Goal: Communication & Community: Answer question/provide support

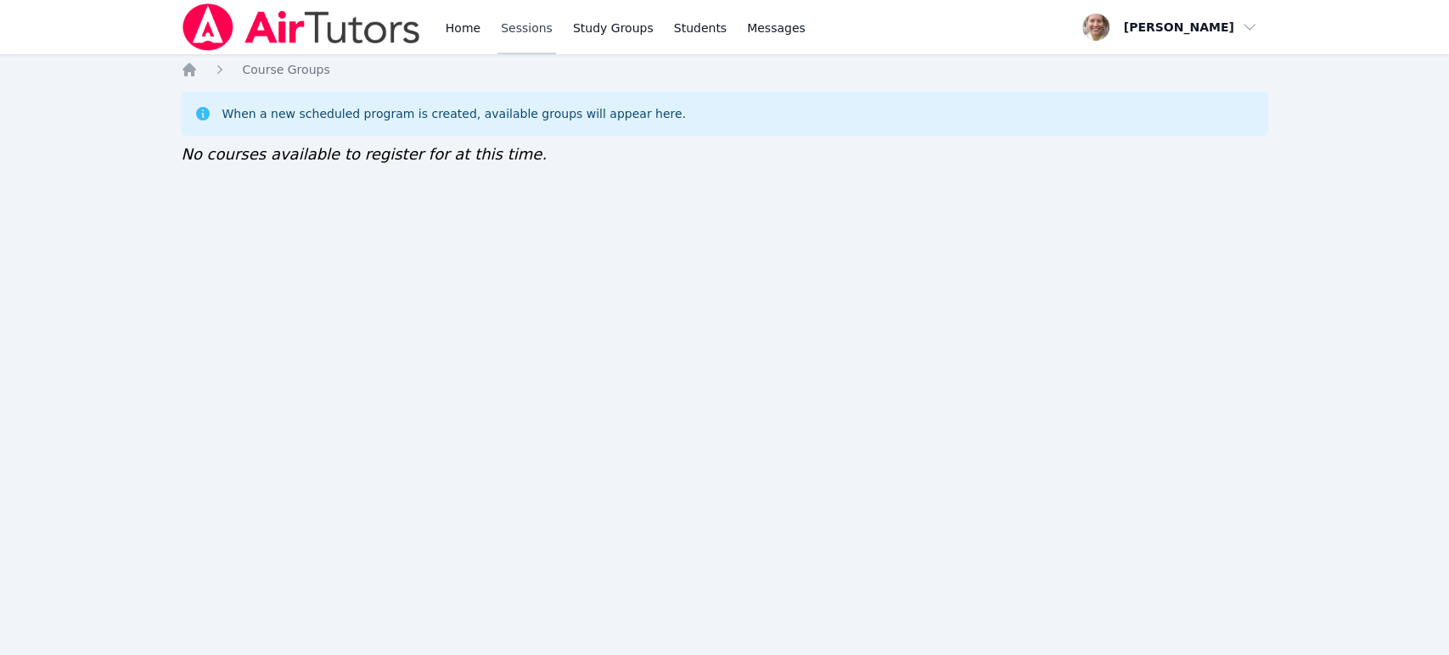
click at [530, 28] on link "Sessions" at bounding box center [526, 27] width 59 height 54
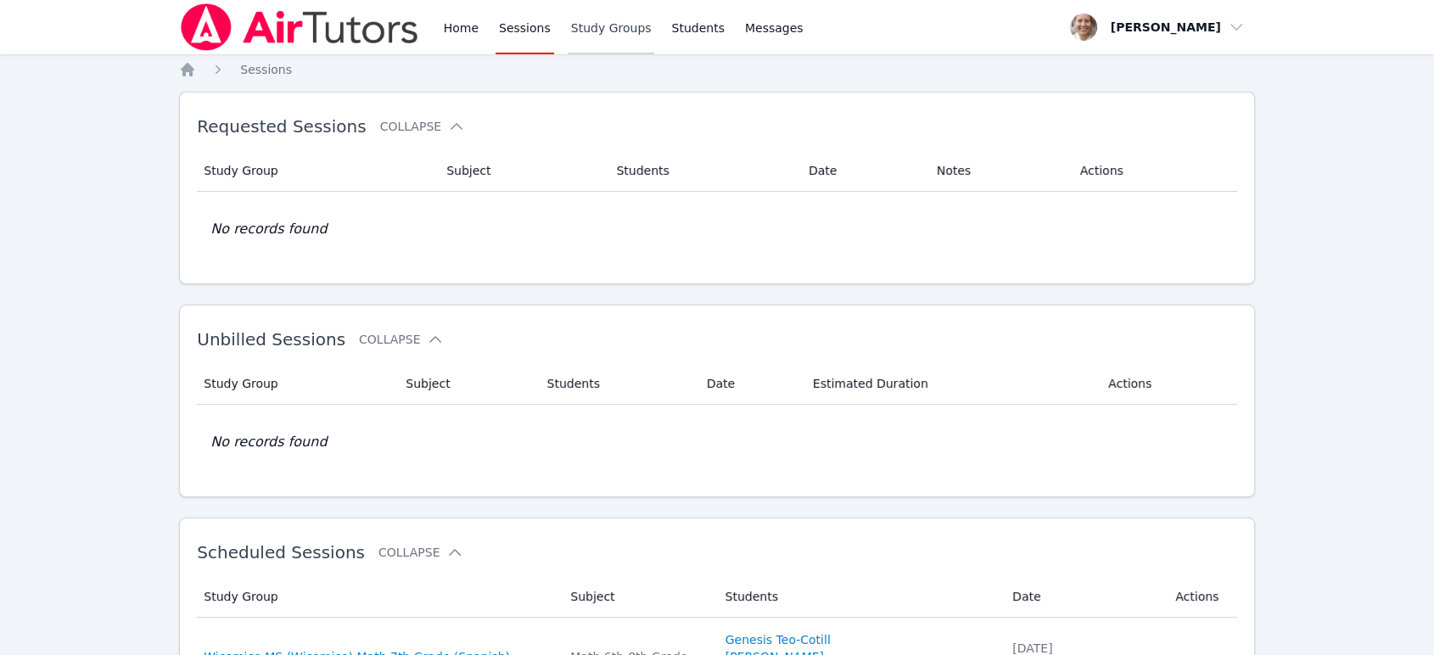
click at [587, 33] on link "Study Groups" at bounding box center [611, 27] width 87 height 54
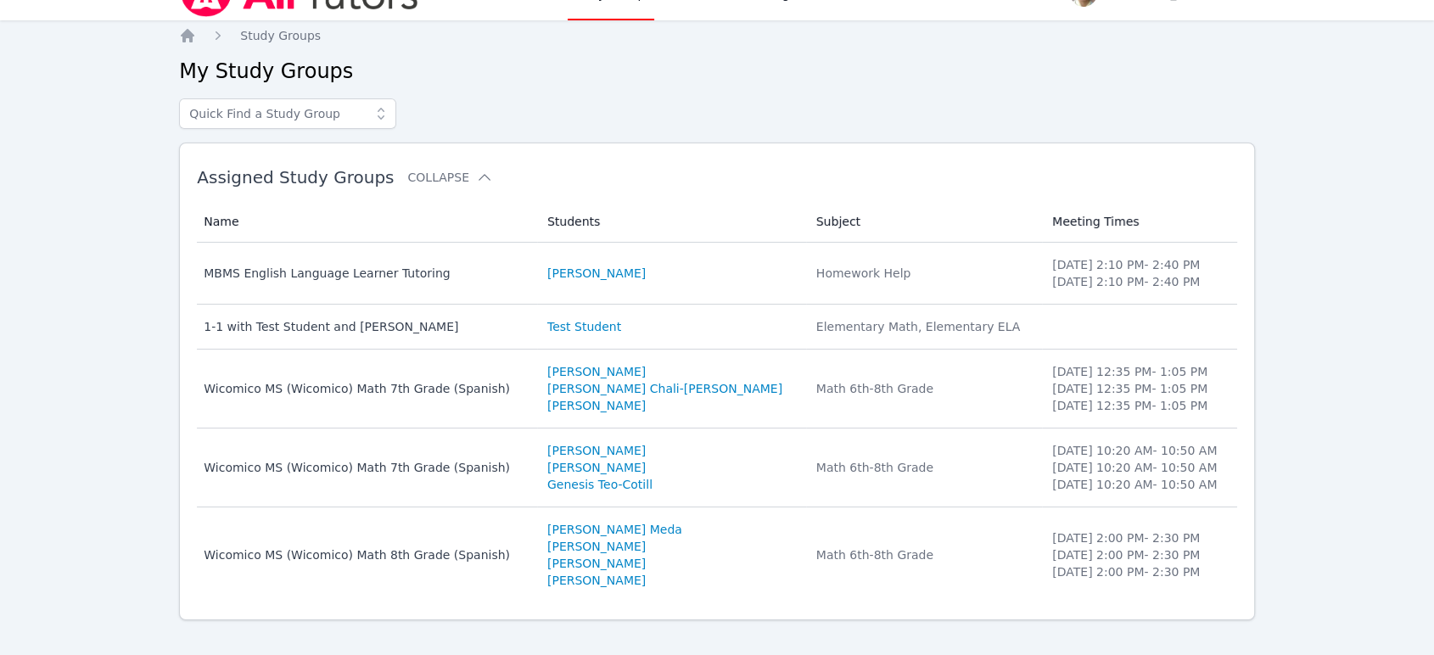
scroll to position [53, 0]
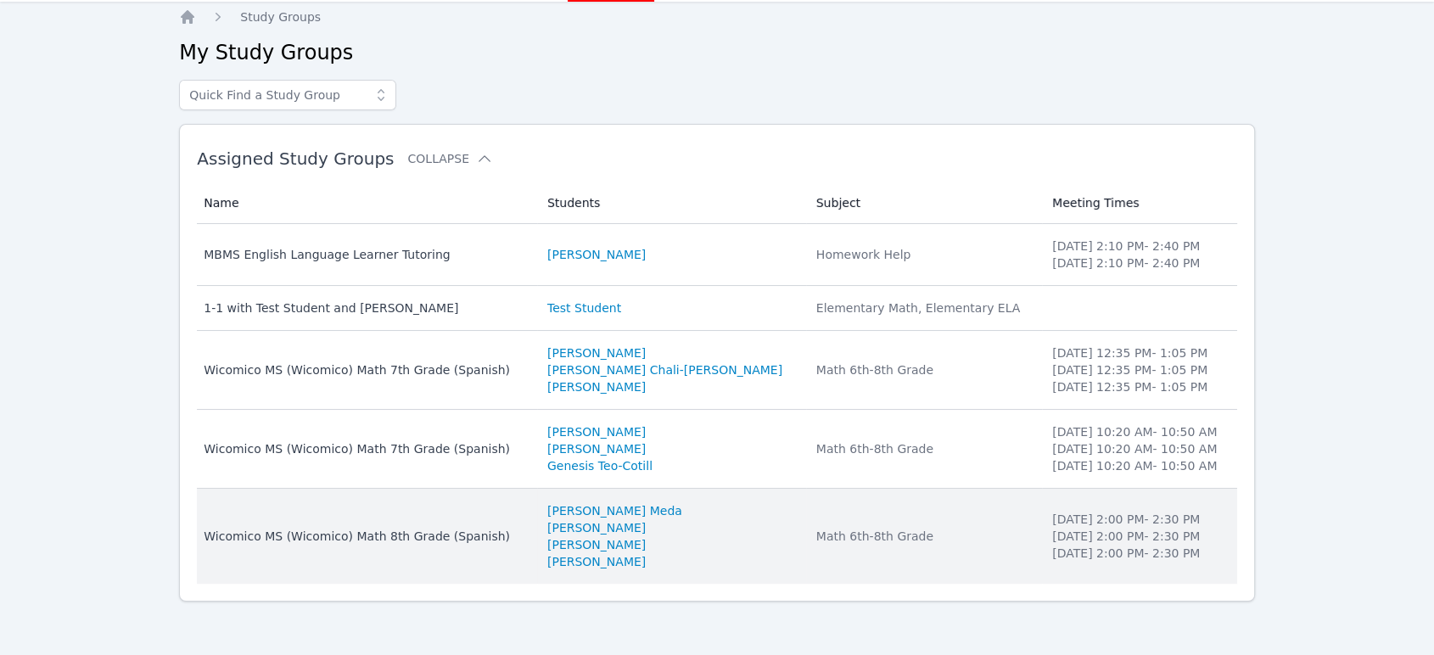
click at [673, 517] on li "[PERSON_NAME] Meda" at bounding box center [671, 510] width 249 height 17
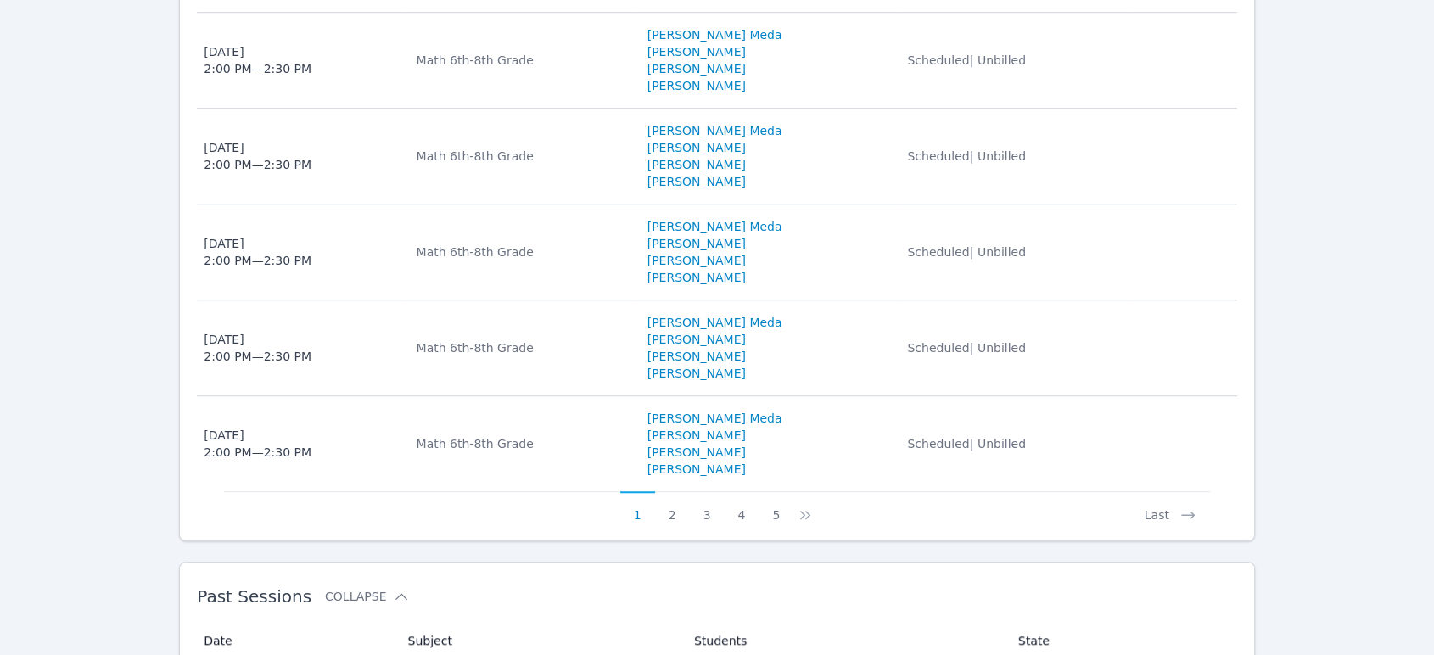
scroll to position [1325, 0]
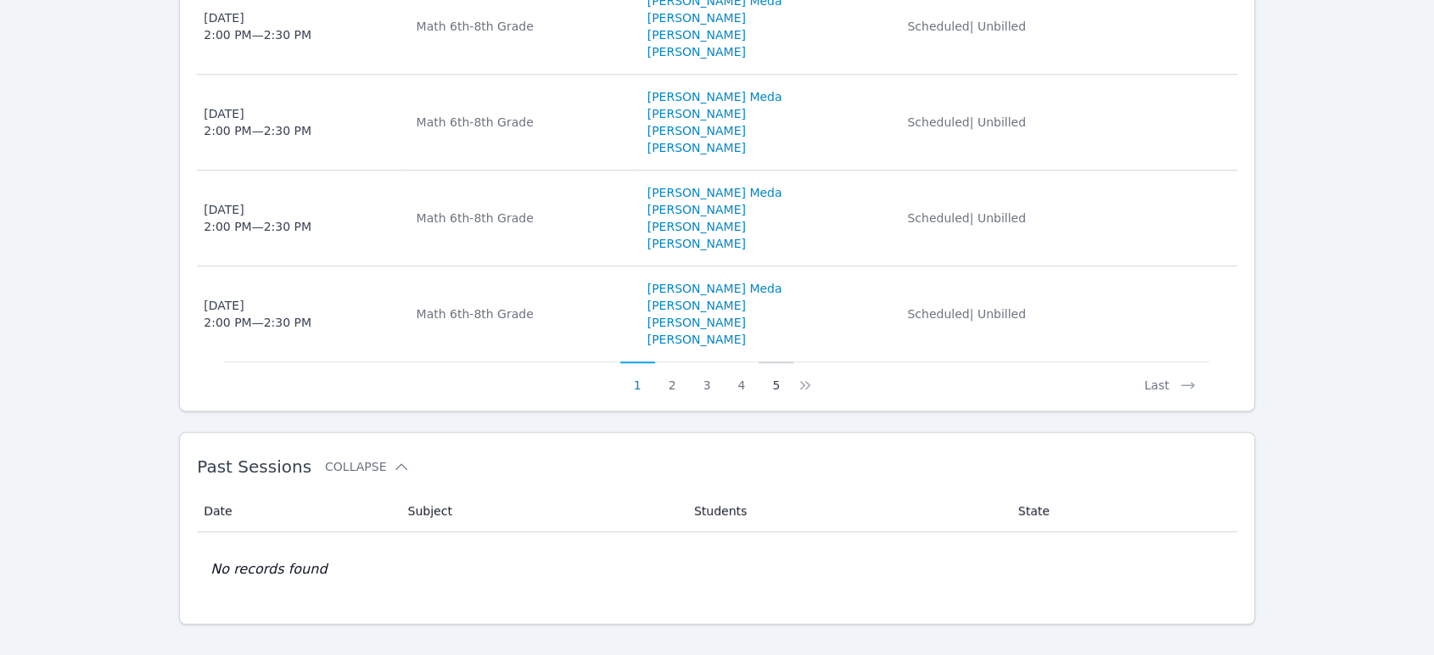
click at [778, 365] on button "5" at bounding box center [776, 378] width 35 height 32
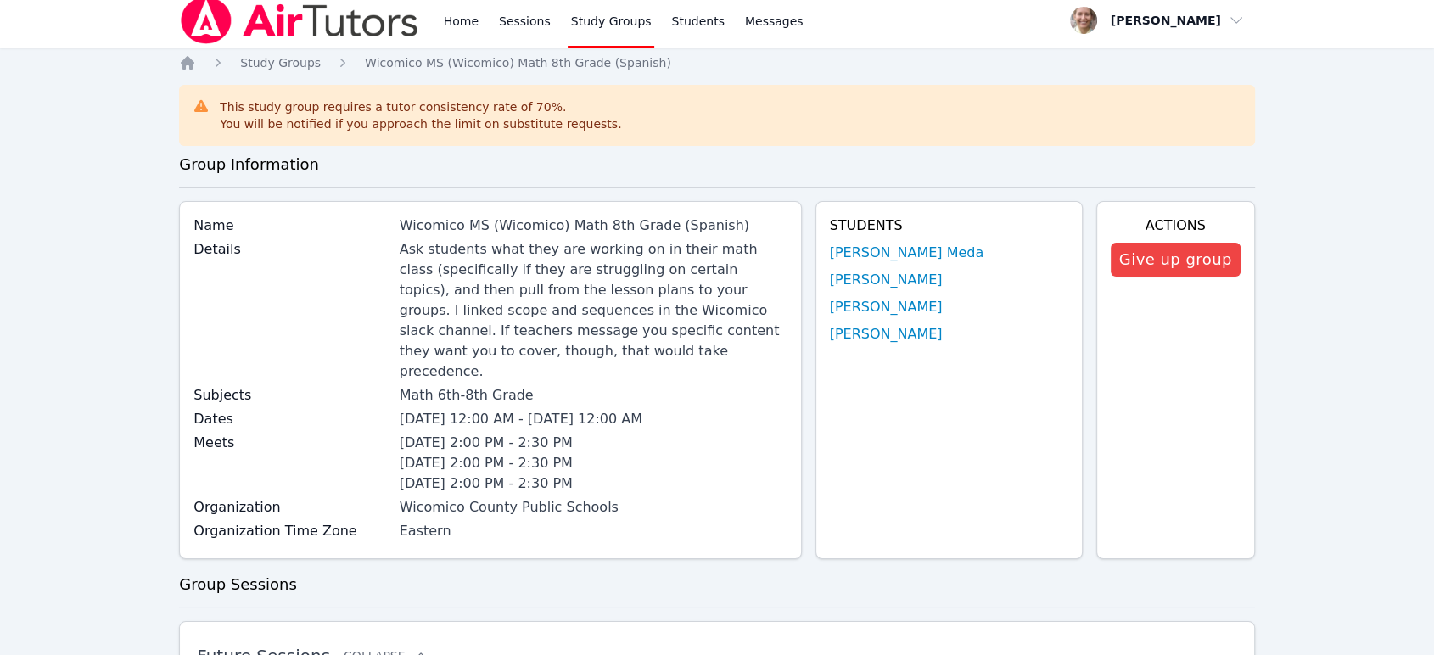
scroll to position [0, 0]
